Goal: Task Accomplishment & Management: Complete application form

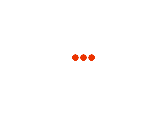
type input "8410"
type input "[US_STATE]"
type input "[GEOGRAPHIC_DATA]"
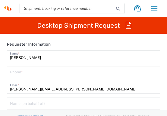
type input "Syneos Health, LLC-[GEOGRAPHIC_DATA] [GEOGRAPHIC_DATA] [GEOGRAPHIC_DATA]"
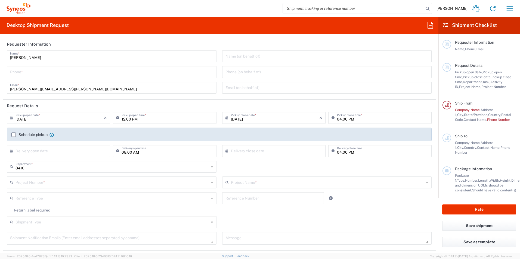
click at [102, 74] on input "tel" at bounding box center [111, 72] width 203 height 10
type input "8563048070"
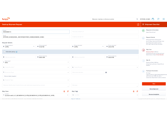
scroll to position [36, 0]
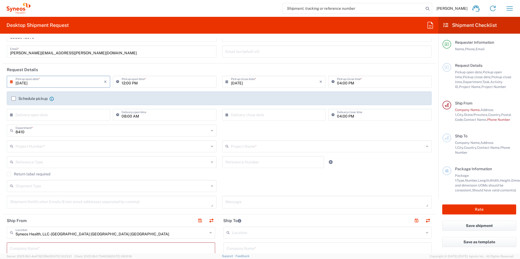
click at [58, 84] on input "[DATE]" at bounding box center [59, 82] width 88 height 10
click at [24, 82] on input "[DATE]" at bounding box center [59, 82] width 88 height 10
click at [76, 116] on input "text" at bounding box center [111, 131] width 193 height 10
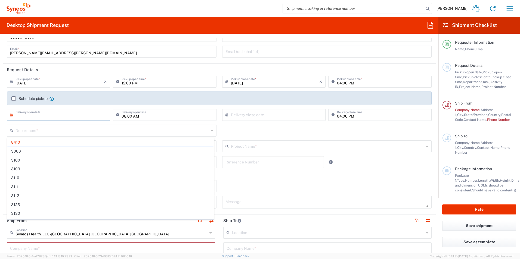
click at [65, 116] on input "text" at bounding box center [59, 115] width 88 height 10
type input "8410"
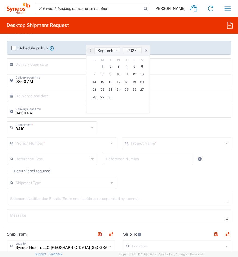
scroll to position [217, 0]
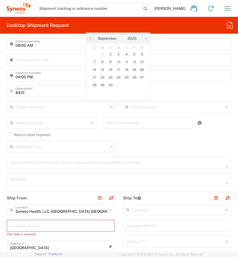
click at [10, 116] on label "Return label required" at bounding box center [28, 135] width 43 height 4
click at [9, 116] on input "Return label required" at bounding box center [9, 135] width 0 height 0
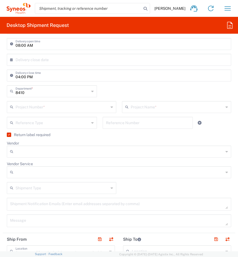
click at [16, 116] on input "Vendor" at bounding box center [119, 151] width 208 height 9
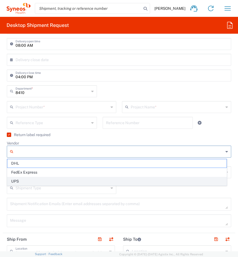
click at [27, 116] on span "UPS" at bounding box center [116, 181] width 219 height 8
type input "UPS"
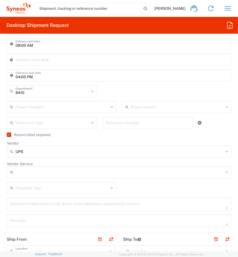
click at [35, 107] on input "text" at bounding box center [61, 107] width 93 height 10
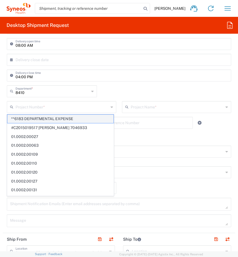
click at [38, 116] on span "**6183 DEPARTMENTAL EXPENSE" at bounding box center [60, 119] width 106 height 8
type input "**6183 DEPARTMENTAL EXPENSE"
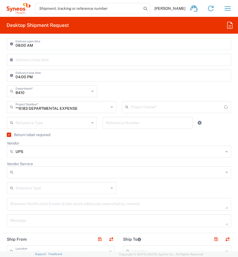
type input "6183"
click at [147, 101] on div "6183 Project Name *" at bounding box center [176, 107] width 109 height 12
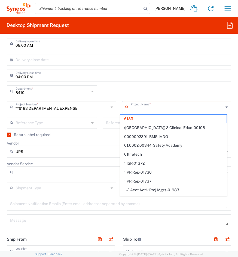
click at [127, 80] on input "04:00 PM" at bounding box center [121, 75] width 212 height 10
type input "6183"
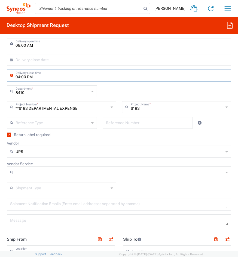
click at [59, 116] on input "text" at bounding box center [52, 123] width 74 height 10
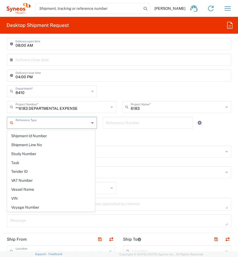
scroll to position [489, 0]
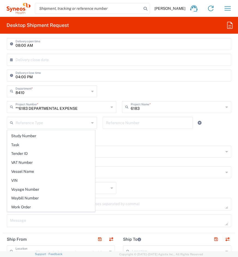
click at [111, 116] on div "Return label required" at bounding box center [119, 137] width 224 height 8
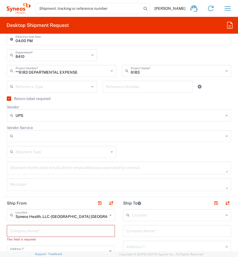
scroll to position [290, 0]
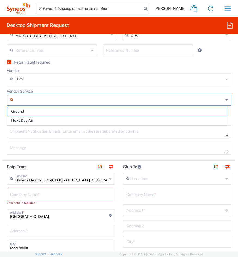
click at [98, 103] on input "Vendor Service" at bounding box center [119, 99] width 208 height 9
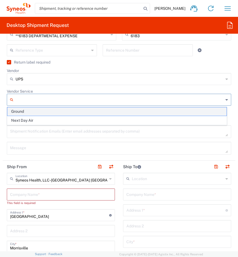
click at [98, 113] on span "Ground" at bounding box center [116, 111] width 219 height 8
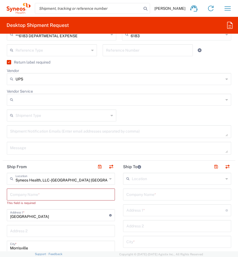
type input "Ground"
